Goal: Find specific page/section: Find specific page/section

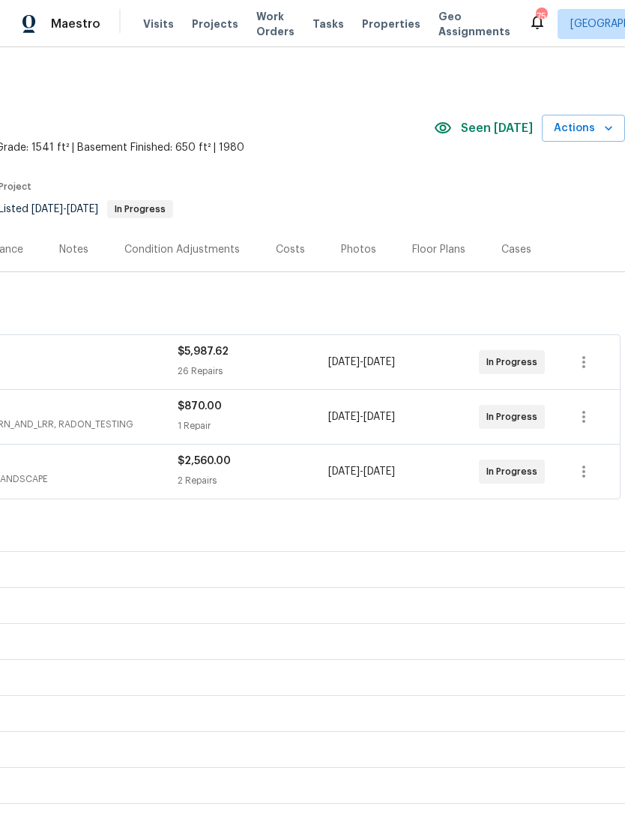
scroll to position [0, 222]
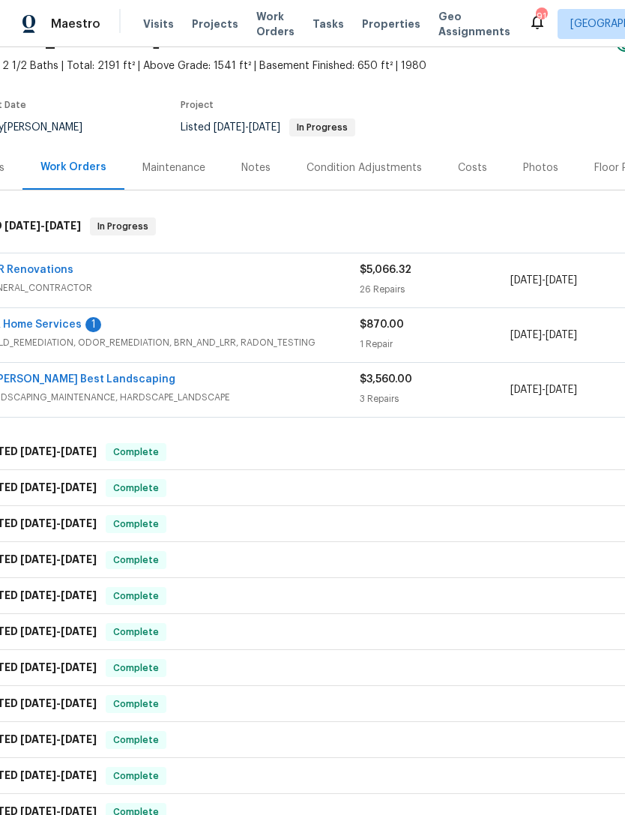
scroll to position [73, 29]
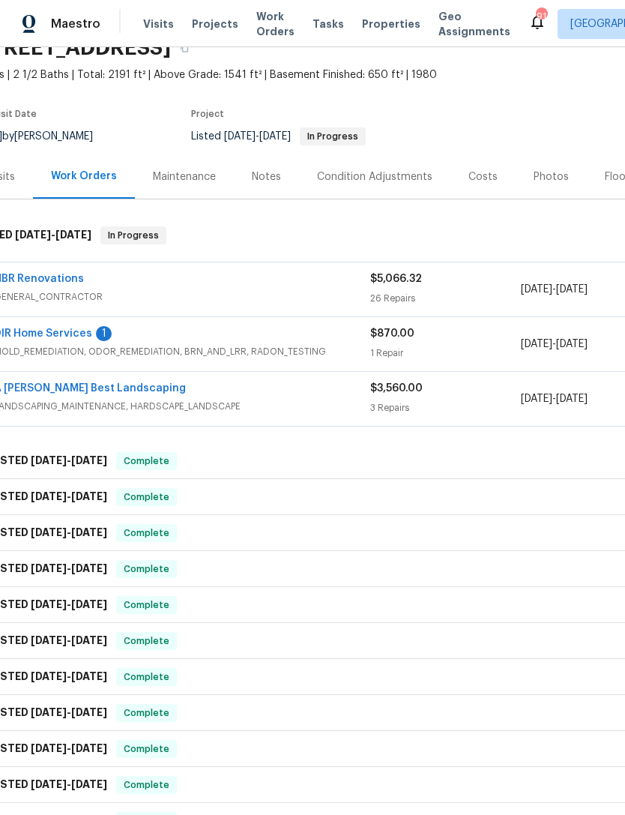
click at [50, 334] on link "DIR Home Services" at bounding box center [43, 333] width 98 height 10
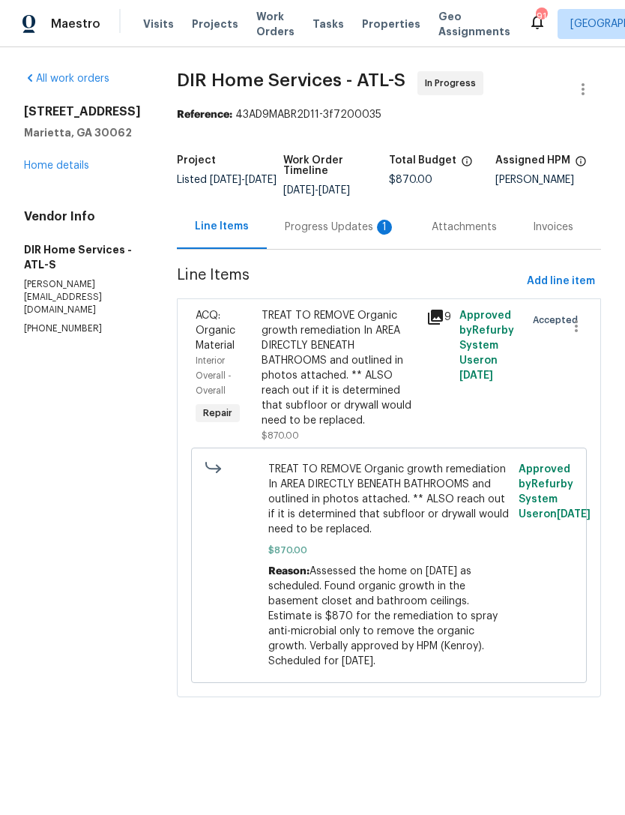
click at [340, 249] on div "Progress Updates 1" at bounding box center [340, 227] width 147 height 44
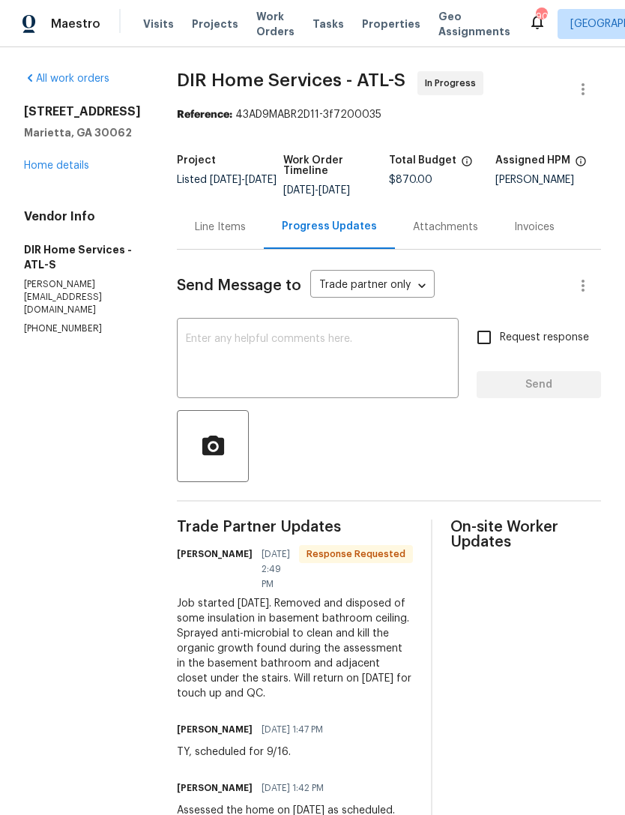
click at [55, 170] on link "Home details" at bounding box center [56, 165] width 65 height 10
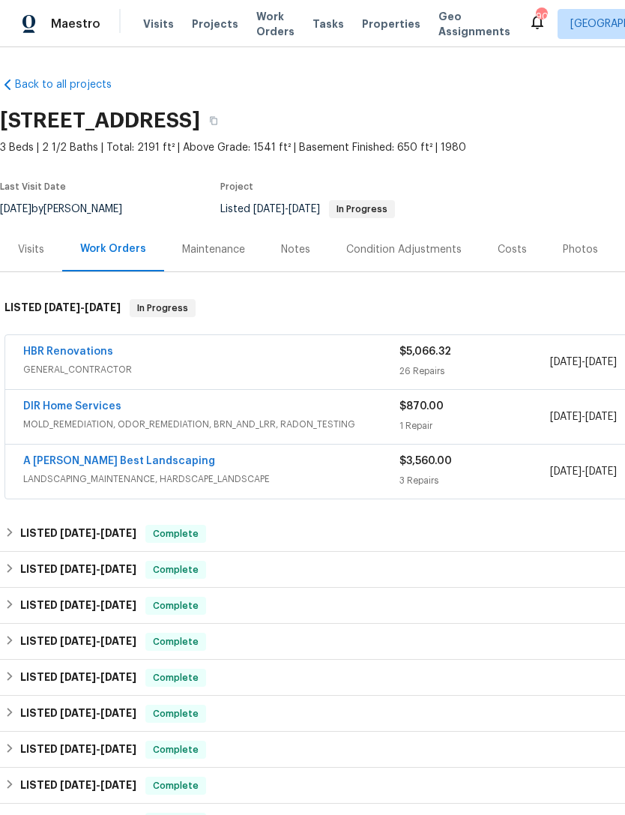
click at [70, 461] on link "A [PERSON_NAME] Best Landscaping" at bounding box center [119, 461] width 192 height 10
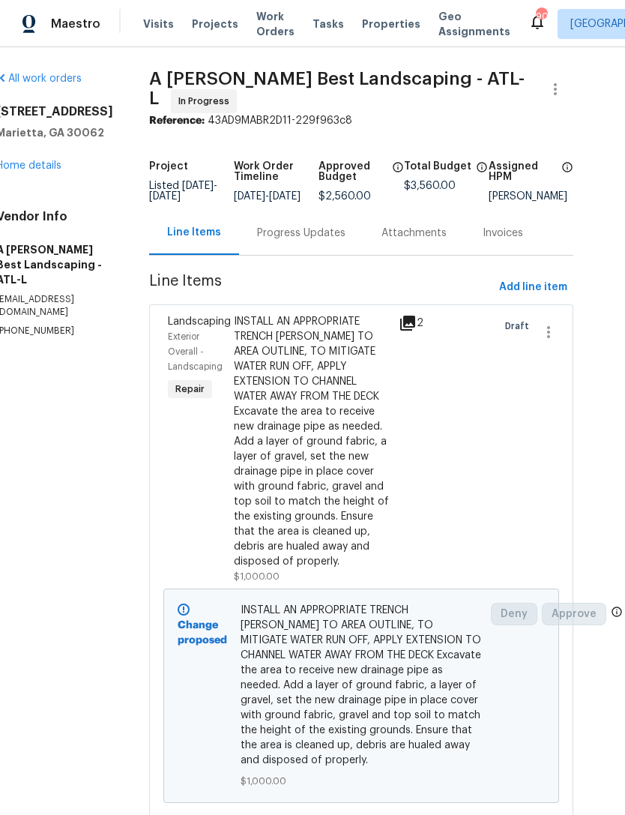
scroll to position [0, 28]
click at [30, 169] on link "Home details" at bounding box center [28, 165] width 65 height 10
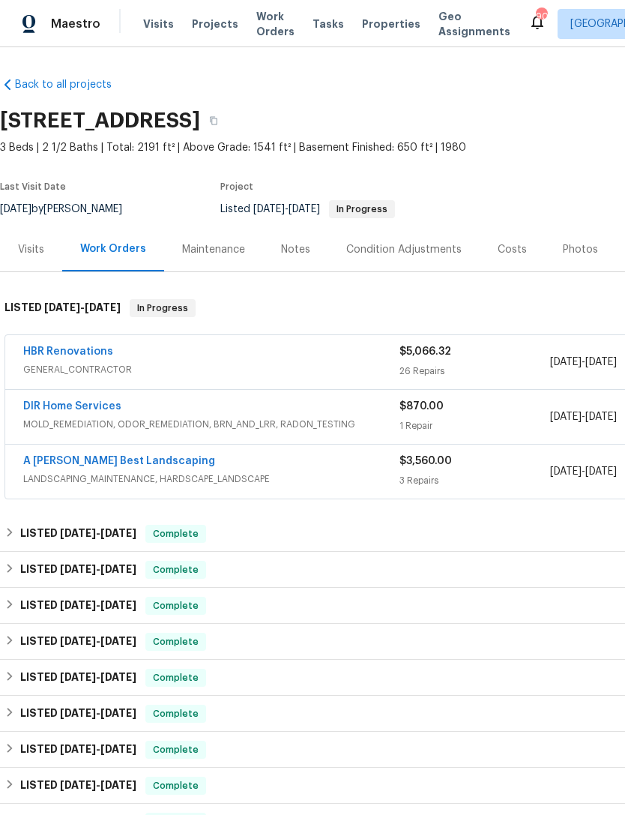
click at [26, 244] on div "Visits" at bounding box center [31, 249] width 26 height 15
